Goal: Task Accomplishment & Management: Complete application form

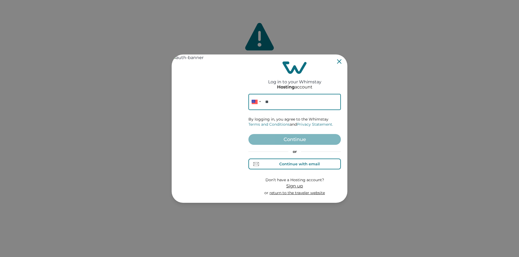
click at [303, 164] on div "Continue with email" at bounding box center [299, 164] width 41 height 4
click at [265, 100] on input at bounding box center [294, 102] width 92 height 16
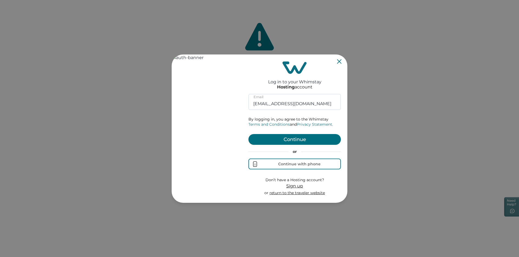
type input "rbo62@yopmail.com"
click at [288, 137] on button "Continue" at bounding box center [294, 139] width 92 height 11
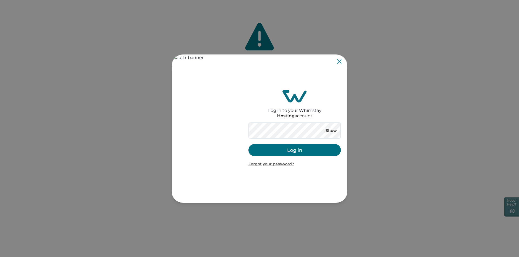
click at [305, 154] on button "Log in" at bounding box center [294, 150] width 92 height 12
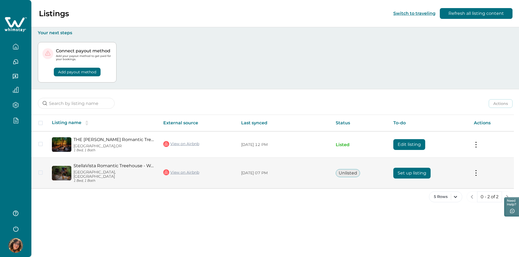
click at [403, 169] on button "Set up listing" at bounding box center [411, 173] width 37 height 11
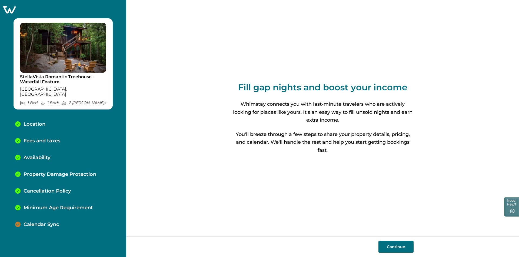
click at [396, 243] on button "Continue" at bounding box center [395, 247] width 35 height 12
select select "TX"
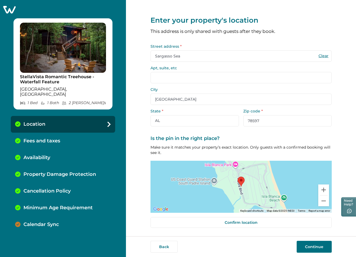
click at [314, 245] on button "Continue" at bounding box center [314, 247] width 35 height 12
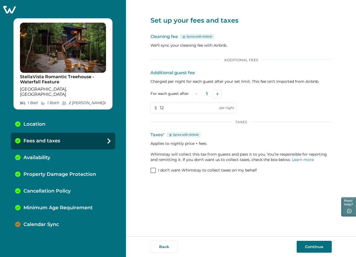
click at [315, 247] on button "Continue" at bounding box center [314, 247] width 35 height 12
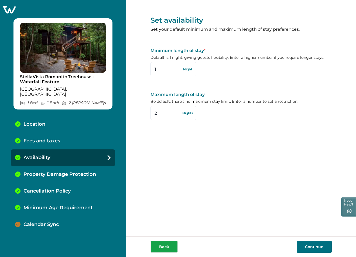
click at [165, 248] on button "Back" at bounding box center [164, 247] width 27 height 12
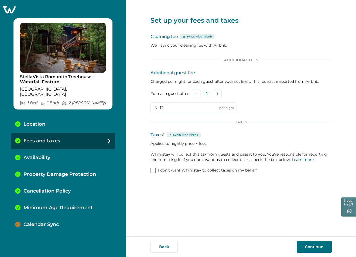
click at [165, 248] on button "Back" at bounding box center [164, 247] width 27 height 12
select select "TX"
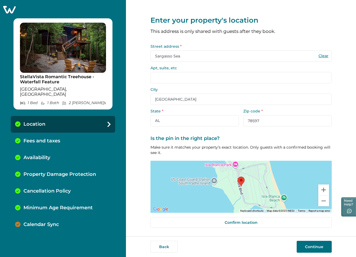
click at [165, 248] on button "Back" at bounding box center [164, 247] width 27 height 12
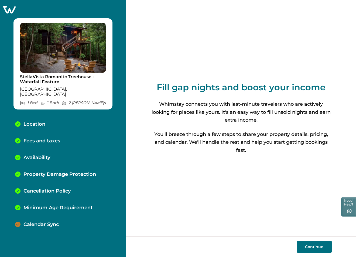
click at [319, 248] on button "Continue" at bounding box center [314, 247] width 35 height 12
select select "TX"
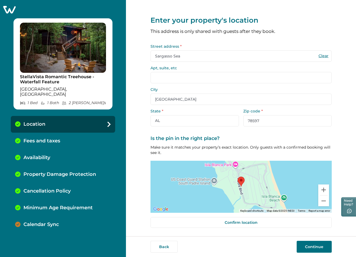
click at [319, 248] on button "Continue" at bounding box center [314, 247] width 35 height 12
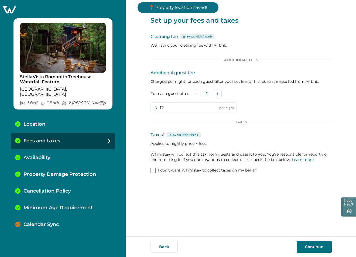
click at [319, 248] on button "Continue" at bounding box center [314, 247] width 35 height 12
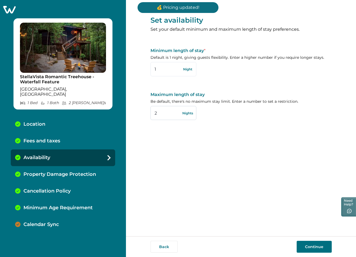
click at [155, 115] on input "2" at bounding box center [174, 113] width 46 height 14
type input "2"
click at [58, 166] on div "Property Damage Protection" at bounding box center [63, 174] width 105 height 17
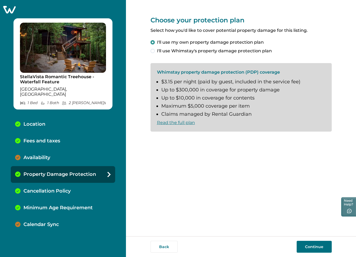
click at [58, 153] on div "Availability" at bounding box center [63, 158] width 105 height 17
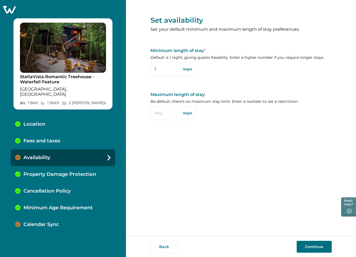
click at [58, 138] on p "Fees and taxes" at bounding box center [41, 141] width 37 height 6
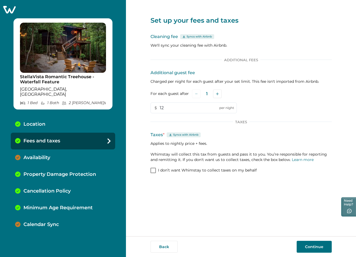
click at [61, 154] on div "Availability" at bounding box center [63, 158] width 105 height 17
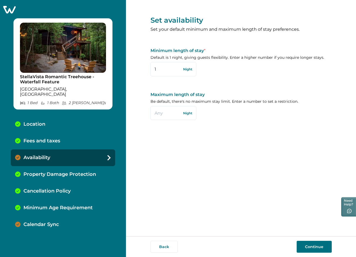
click at [60, 139] on div "Fees and taxes" at bounding box center [63, 141] width 105 height 17
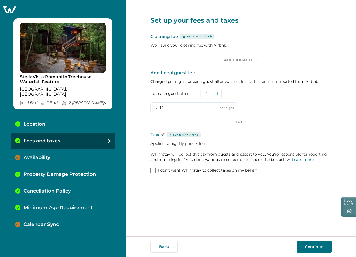
click at [59, 122] on div "Location" at bounding box center [63, 124] width 105 height 17
select select "TX"
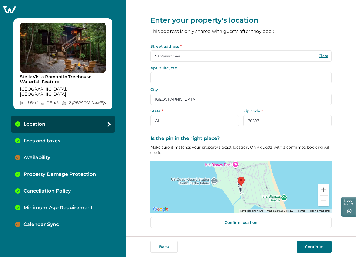
click at [61, 133] on div "Fees and taxes" at bounding box center [63, 141] width 105 height 17
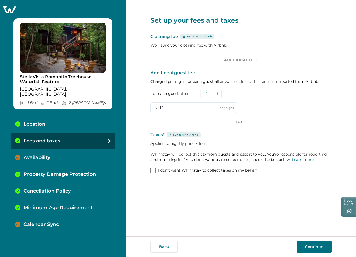
click at [59, 152] on div "Availability" at bounding box center [63, 158] width 105 height 17
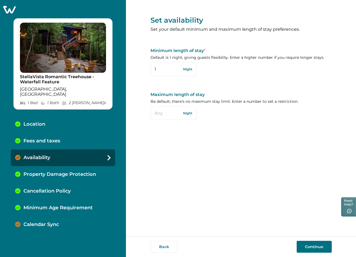
click at [58, 138] on p "Fees and taxes" at bounding box center [41, 141] width 37 height 6
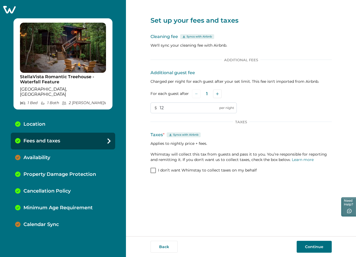
click at [180, 109] on input "12" at bounding box center [194, 108] width 86 height 11
type input "1"
click at [81, 150] on div "Availability" at bounding box center [63, 158] width 105 height 17
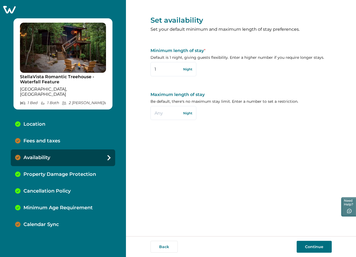
click at [61, 133] on div "Fees and taxes" at bounding box center [63, 141] width 105 height 17
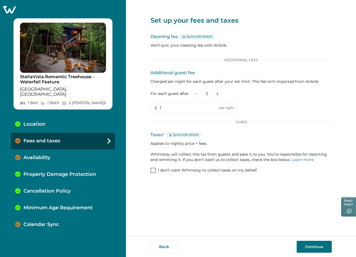
click at [58, 118] on div "Location" at bounding box center [63, 124] width 105 height 17
select select "TX"
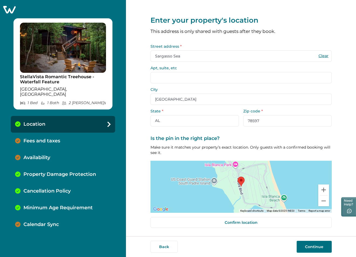
click at [322, 248] on button "Continue" at bounding box center [314, 247] width 35 height 12
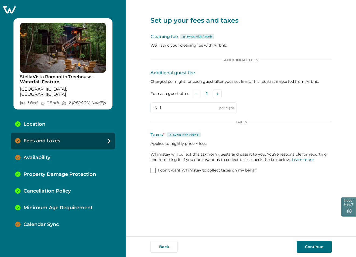
click at [318, 244] on button "Continue" at bounding box center [314, 247] width 35 height 12
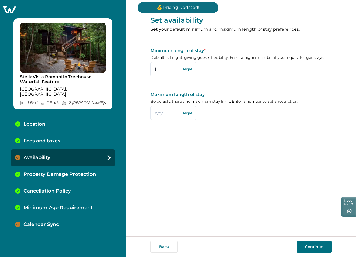
click at [316, 245] on button "Continue" at bounding box center [314, 247] width 35 height 12
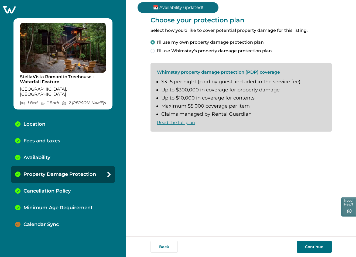
click at [43, 155] on p "Availability" at bounding box center [36, 158] width 27 height 6
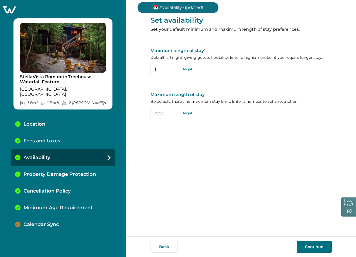
click at [43, 138] on p "Fees and taxes" at bounding box center [41, 141] width 37 height 6
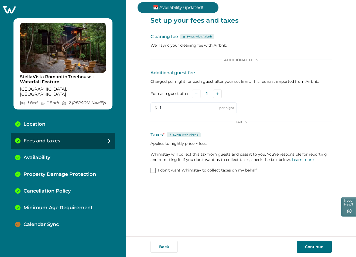
click at [42, 122] on p "Location" at bounding box center [34, 125] width 22 height 6
select select "TX"
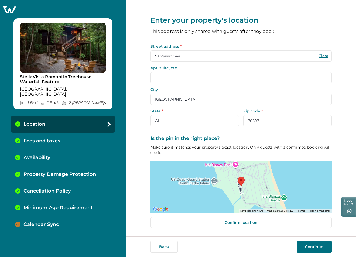
click at [44, 133] on div "Fees and taxes" at bounding box center [63, 141] width 105 height 17
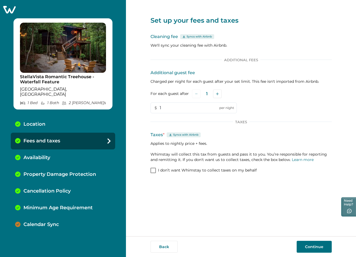
click at [49, 155] on p "Availability" at bounding box center [36, 158] width 27 height 6
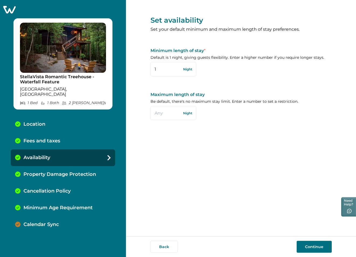
click at [52, 172] on p "Property Damage Protection" at bounding box center [59, 175] width 73 height 6
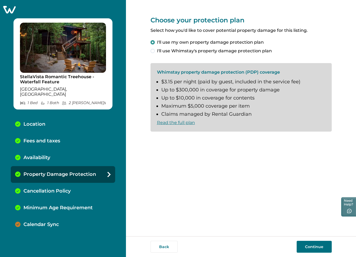
click at [46, 116] on div "Location" at bounding box center [63, 124] width 105 height 17
select select "TX"
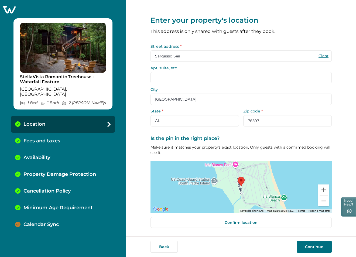
click at [218, 57] on input "Sargasso Sea" at bounding box center [241, 56] width 181 height 11
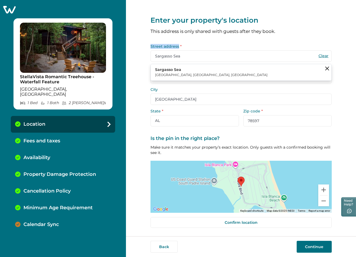
drag, startPoint x: 179, startPoint y: 46, endPoint x: 149, endPoint y: 47, distance: 29.5
click at [149, 47] on div "Enter your property's location This address is only shared with guests after th…" at bounding box center [241, 118] width 230 height 237
copy label "Street address"
click at [179, 58] on input "Sargasso Sea" at bounding box center [241, 56] width 181 height 11
drag, startPoint x: 187, startPoint y: 57, endPoint x: 152, endPoint y: 57, distance: 34.8
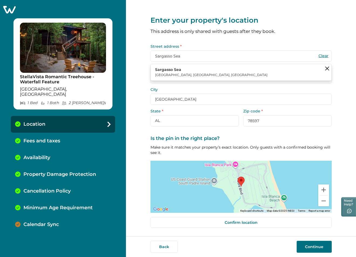
click at [152, 57] on input "Sargasso Sea" at bounding box center [241, 56] width 181 height 11
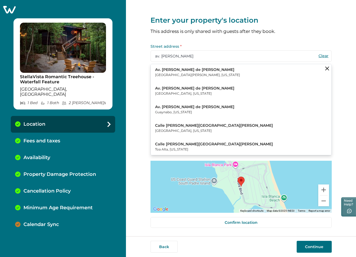
click at [179, 93] on p "Ponce, Puerto Rico" at bounding box center [194, 93] width 79 height 5
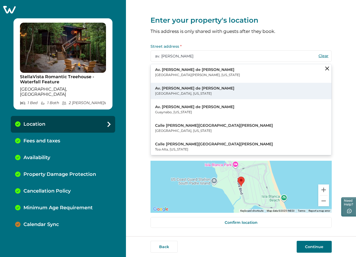
type input "Av. Juan Ponce de León"
type input "Ponce"
select select "AL"
type input "00728"
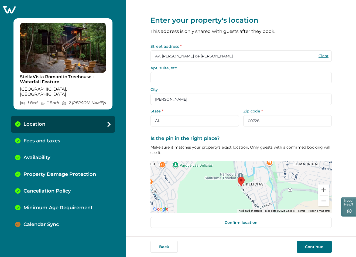
click at [323, 57] on button "Clear" at bounding box center [324, 55] width 11 height 5
click at [189, 56] on input "Street address *" at bounding box center [241, 56] width 181 height 11
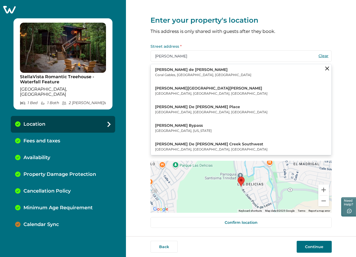
click at [186, 71] on p "Ponce de Leon" at bounding box center [203, 69] width 96 height 5
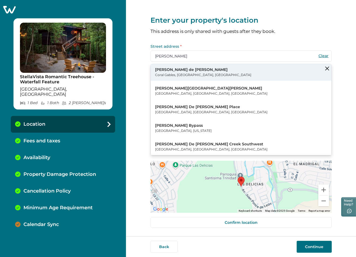
type input "Ponce de Leon"
type input "Coral Gables"
select select "FL"
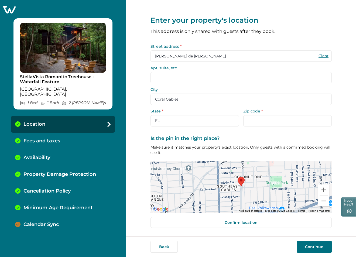
click at [324, 54] on button "Clear" at bounding box center [324, 55] width 11 height 5
select select "AL"
click at [168, 52] on input "Street address *" at bounding box center [241, 56] width 181 height 11
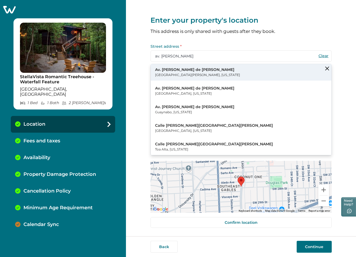
type input "av. juan ponce"
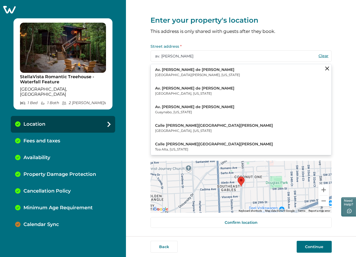
click at [187, 72] on p "Av. Juan Ponce de León" at bounding box center [197, 69] width 85 height 5
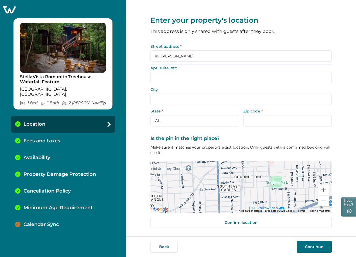
type input "Av. Juan Ponce de León"
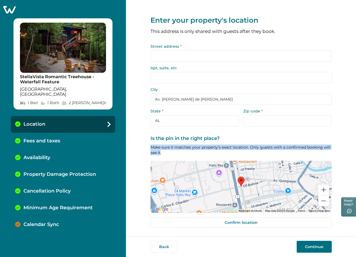
drag, startPoint x: 160, startPoint y: 152, endPoint x: 151, endPoint y: 147, distance: 10.5
click at [151, 147] on p "Make sure it matches your property’s exact location. Only guests with a confirm…" at bounding box center [241, 150] width 181 height 11
click at [168, 149] on p "Make sure it matches your property’s exact location. Only guests with a confirm…" at bounding box center [241, 150] width 181 height 11
click at [149, 147] on div "Enter your property's location This address is only shared with guests after th…" at bounding box center [241, 118] width 230 height 237
drag, startPoint x: 160, startPoint y: 153, endPoint x: 151, endPoint y: 148, distance: 10.5
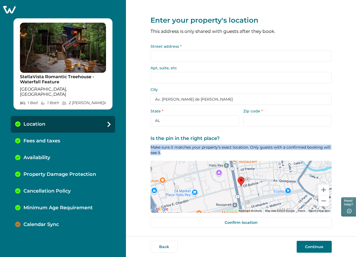
click at [151, 148] on p "Make sure it matches your property’s exact location. Only guests with a confirm…" at bounding box center [241, 150] width 181 height 11
click at [167, 148] on p "Make sure it matches your property’s exact location. Only guests with a confirm…" at bounding box center [241, 150] width 181 height 11
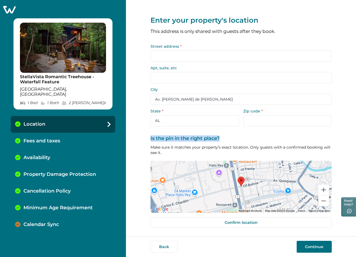
drag, startPoint x: 221, startPoint y: 139, endPoint x: 149, endPoint y: 135, distance: 72.5
click at [149, 135] on div "Enter your property's location This address is only shared with guests after th…" at bounding box center [241, 118] width 230 height 237
click at [166, 140] on label "Is the pin in the right place?" at bounding box center [240, 139] width 178 height 6
drag, startPoint x: 224, startPoint y: 137, endPoint x: 150, endPoint y: 139, distance: 73.7
click at [150, 139] on div "Enter your property's location This address is only shared with guests after th…" at bounding box center [241, 118] width 230 height 237
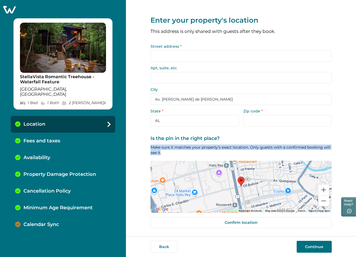
drag, startPoint x: 160, startPoint y: 153, endPoint x: 151, endPoint y: 149, distance: 10.5
click at [151, 149] on p "Make sure it matches your property’s exact location. Only guests with a confirm…" at bounding box center [241, 150] width 181 height 11
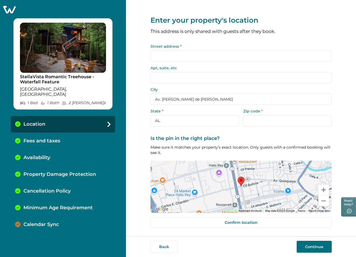
click at [166, 153] on p "Make sure it matches your property’s exact location. Only guests with a confirm…" at bounding box center [241, 150] width 181 height 11
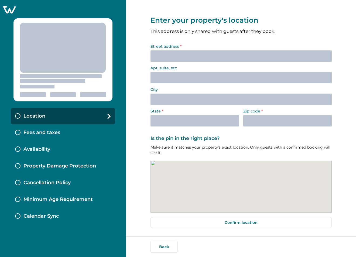
select select "[GEOGRAPHIC_DATA]"
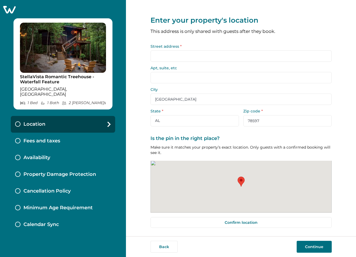
type input "Sargasso Sea"
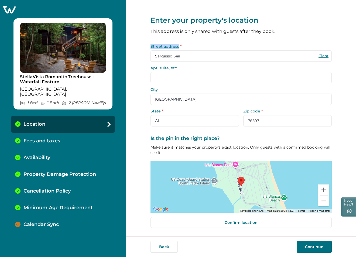
drag, startPoint x: 178, startPoint y: 47, endPoint x: 151, endPoint y: 46, distance: 27.6
click at [151, 46] on label "Street address *" at bounding box center [240, 47] width 178 height 4
copy label "Street address"
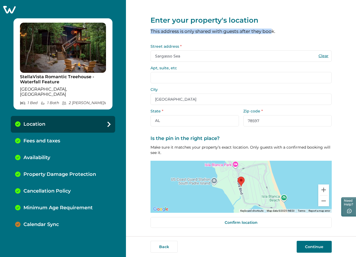
drag, startPoint x: 274, startPoint y: 31, endPoint x: 149, endPoint y: 33, distance: 125.1
click at [149, 33] on div "Enter your property's location This address is only shared with guests after th…" at bounding box center [241, 118] width 230 height 237
copy p "This address is only shared with guests after they boo"
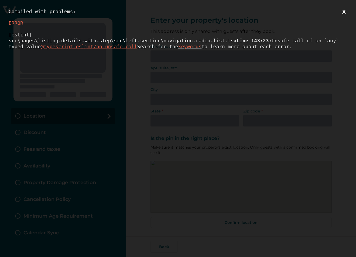
click at [345, 13] on button "X" at bounding box center [344, 12] width 7 height 7
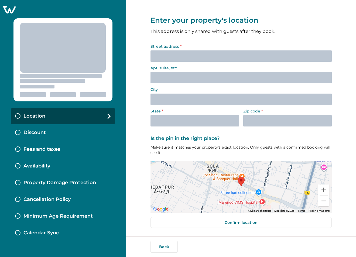
click at [8, 10] on icon at bounding box center [9, 10] width 12 height 8
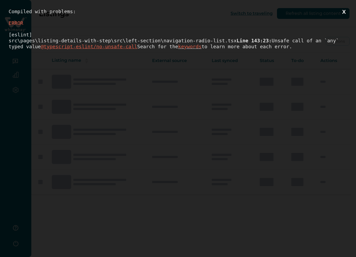
click at [344, 12] on button "X" at bounding box center [344, 12] width 7 height 7
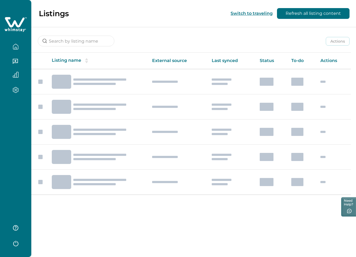
click at [250, 14] on button "Switch to traveling" at bounding box center [252, 13] width 42 height 5
